Goal: Check status: Check status

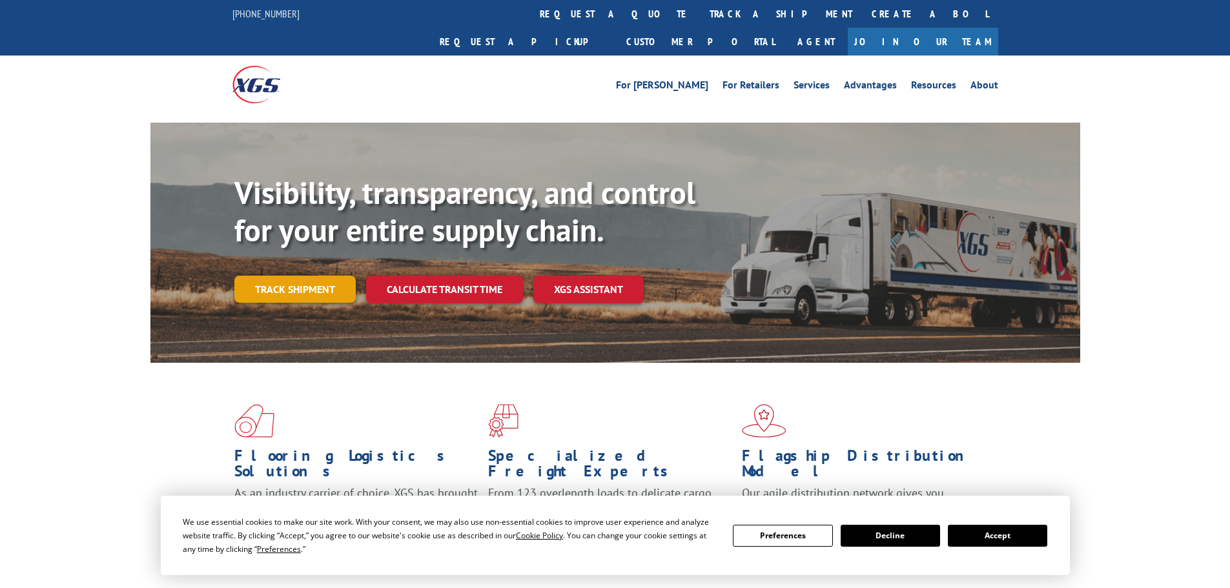
click at [287, 276] on link "Track shipment" at bounding box center [294, 289] width 121 height 27
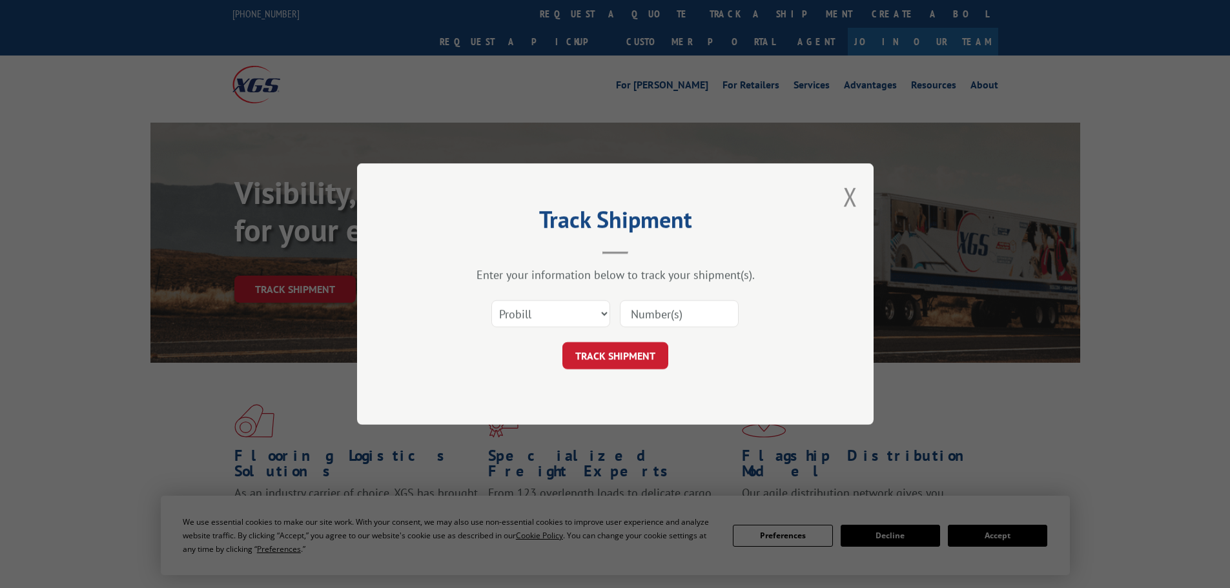
click at [650, 315] on input at bounding box center [679, 313] width 119 height 27
type input "17473398"
click button "TRACK SHIPMENT" at bounding box center [616, 355] width 106 height 27
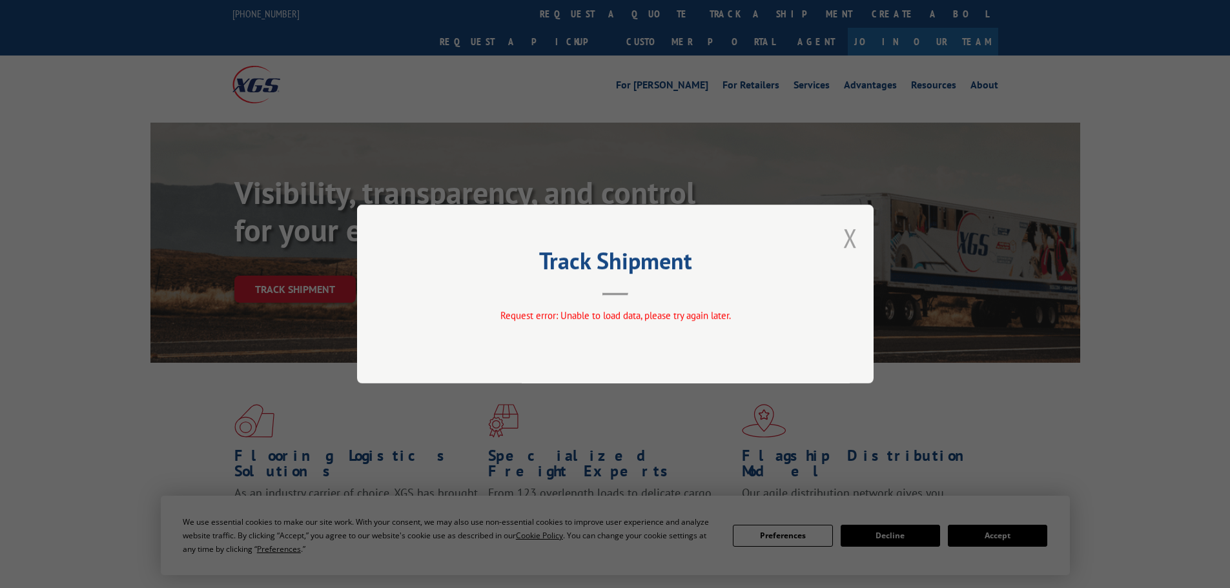
click at [856, 235] on button "Close modal" at bounding box center [850, 238] width 14 height 34
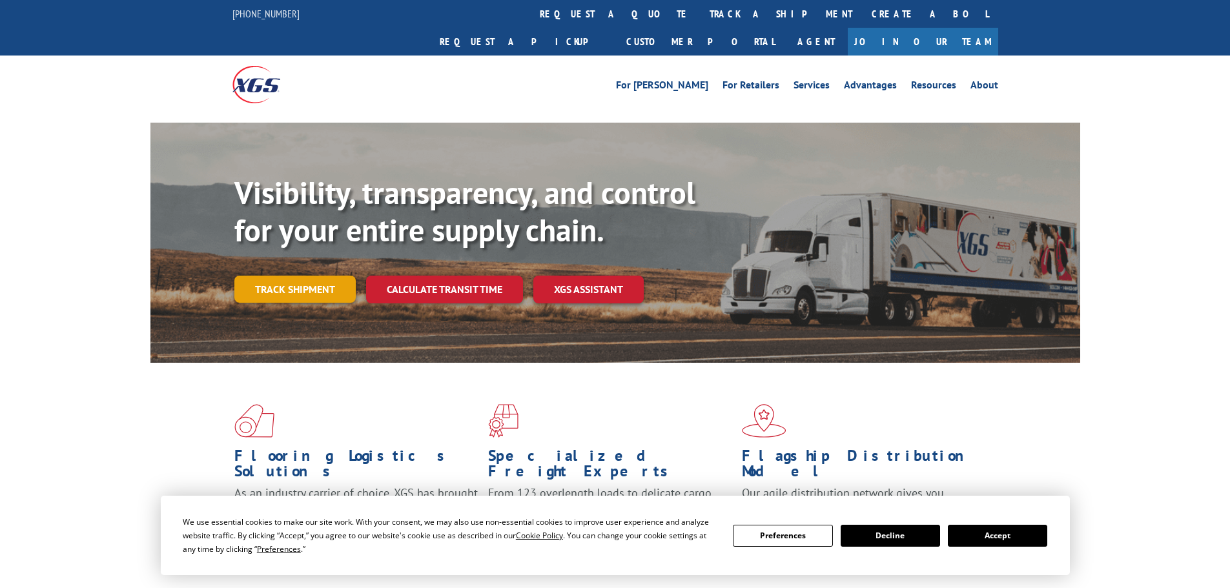
click at [298, 276] on link "Track shipment" at bounding box center [294, 289] width 121 height 27
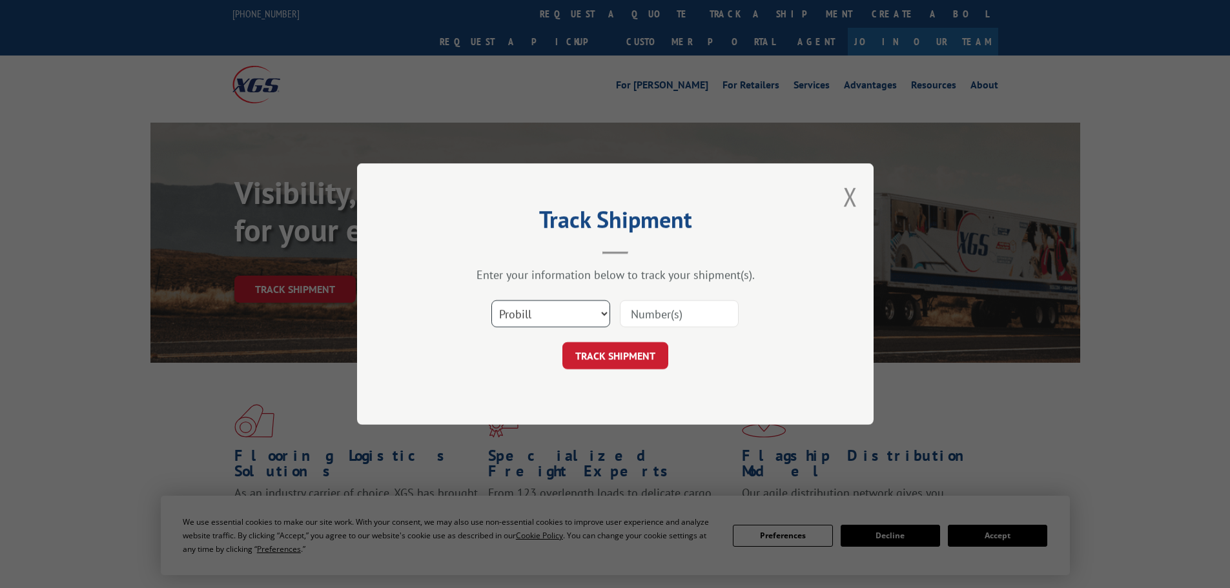
click at [566, 305] on select "Select category... Probill BOL PO" at bounding box center [550, 313] width 119 height 27
select select "bol"
click at [491, 300] on select "Select category... Probill BOL PO" at bounding box center [550, 313] width 119 height 27
click at [718, 311] on input at bounding box center [679, 313] width 119 height 27
click at [699, 316] on input at bounding box center [679, 313] width 119 height 27
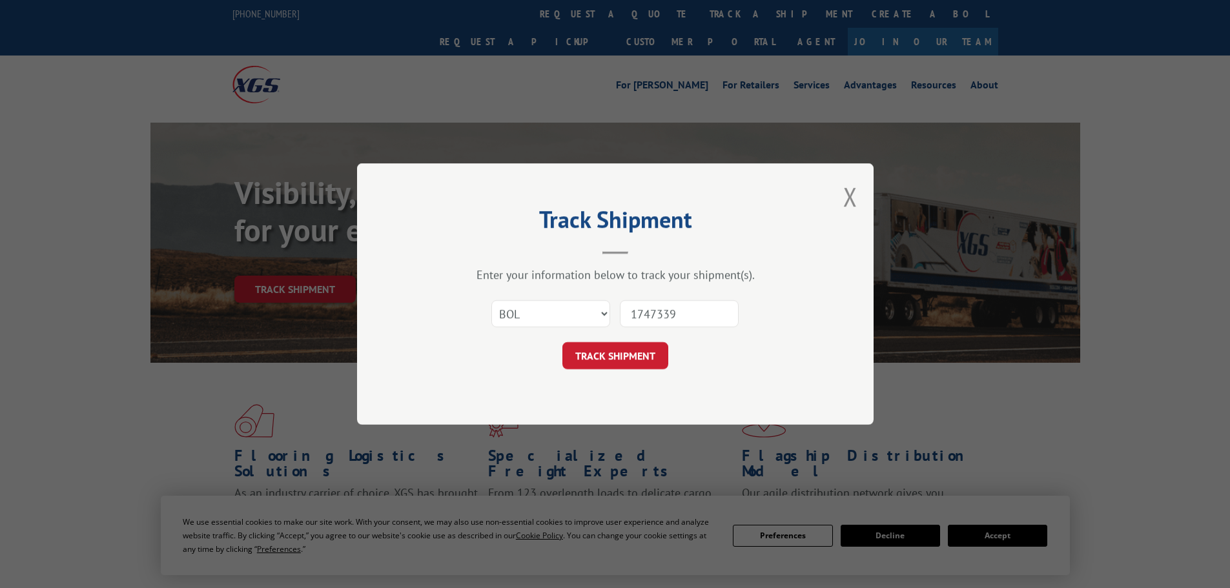
type input "17473398"
click button "TRACK SHIPMENT" at bounding box center [616, 355] width 106 height 27
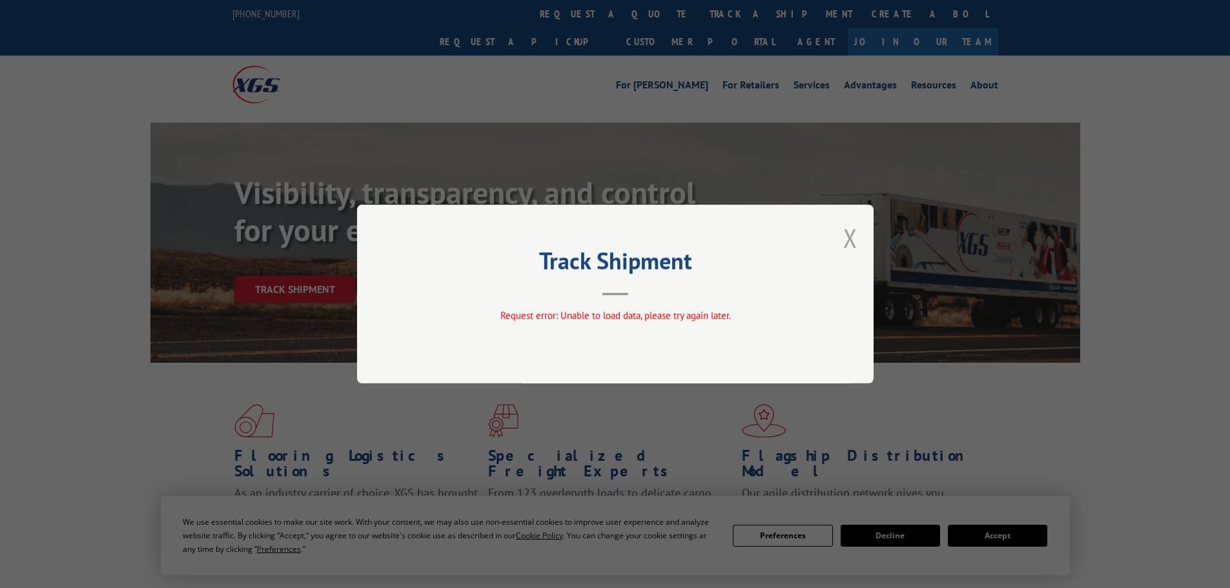
click at [845, 244] on button "Close modal" at bounding box center [850, 238] width 14 height 34
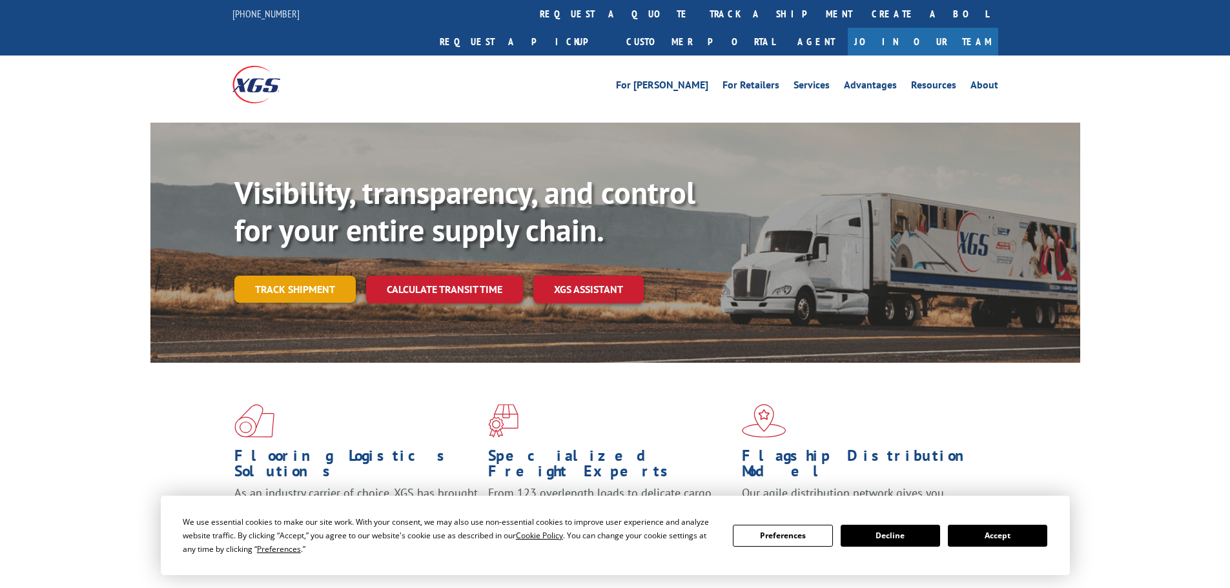
click at [332, 276] on link "Track shipment" at bounding box center [294, 289] width 121 height 27
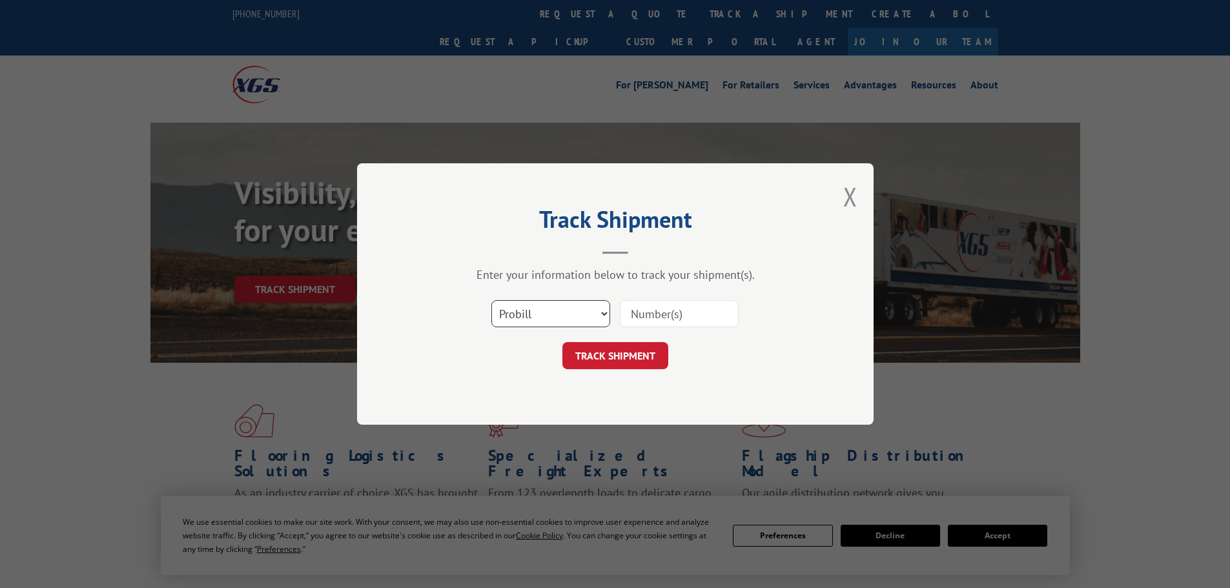
click at [577, 314] on select "Select category... Probill BOL PO" at bounding box center [550, 313] width 119 height 27
select select "po"
click at [491, 300] on select "Select category... Probill BOL PO" at bounding box center [550, 313] width 119 height 27
click at [667, 316] on input at bounding box center [679, 313] width 119 height 27
paste input "296003902"
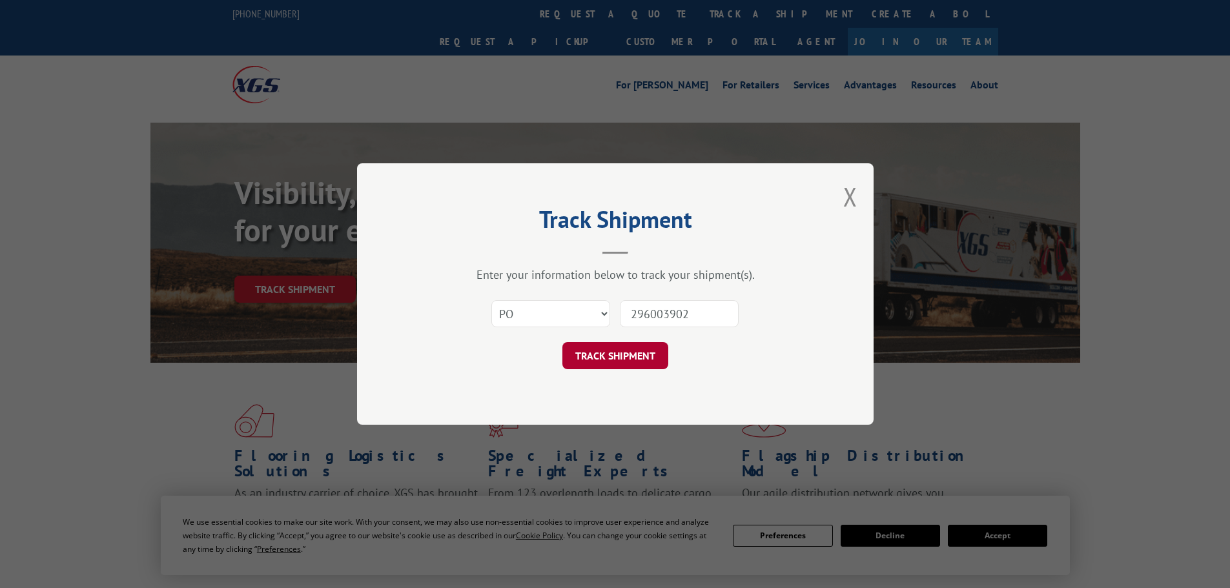
type input "296003902"
click at [622, 367] on button "TRACK SHIPMENT" at bounding box center [616, 355] width 106 height 27
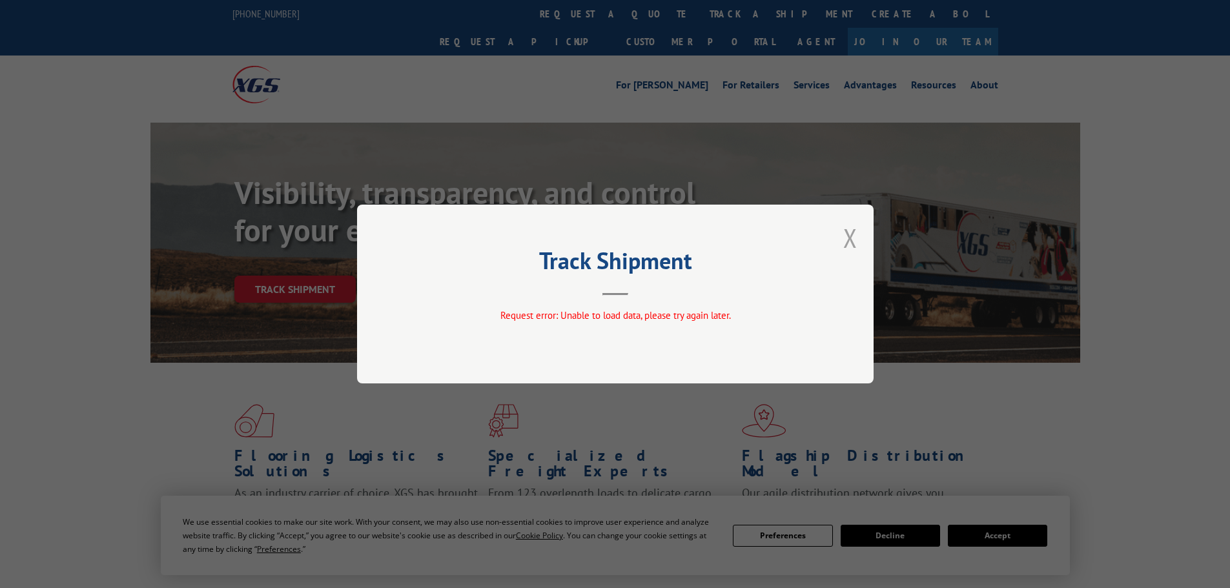
click at [845, 240] on button "Close modal" at bounding box center [850, 238] width 14 height 34
